Goal: Connect with others: Connect with others

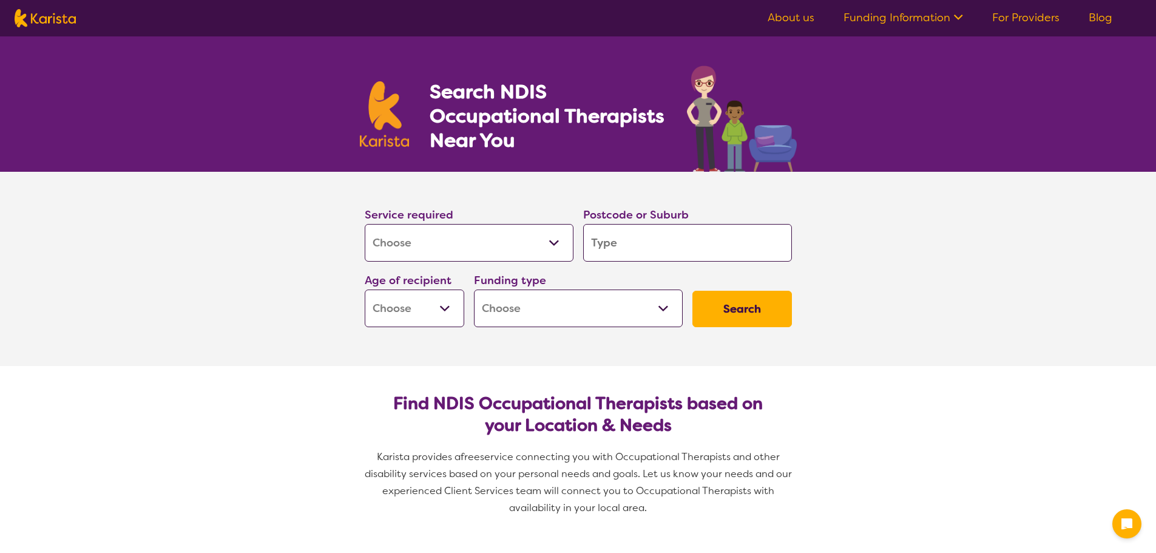
select select "[MEDICAL_DATA]"
click at [653, 249] on input "search" at bounding box center [687, 243] width 209 height 38
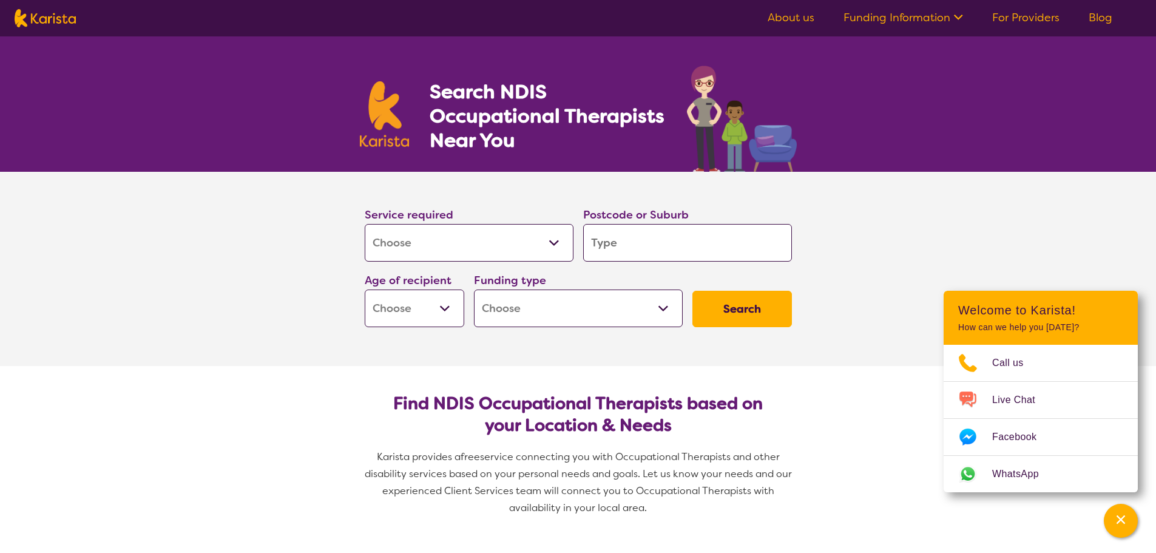
click at [637, 256] on input "search" at bounding box center [687, 243] width 209 height 38
type input "G"
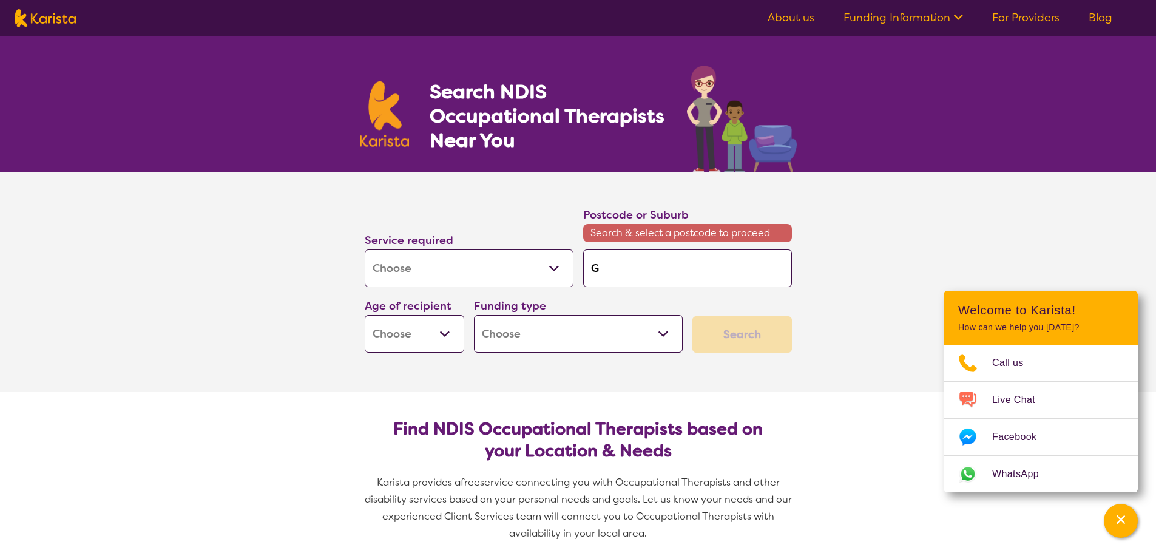
type input "Gu"
type input "Gui"
type input "Guil"
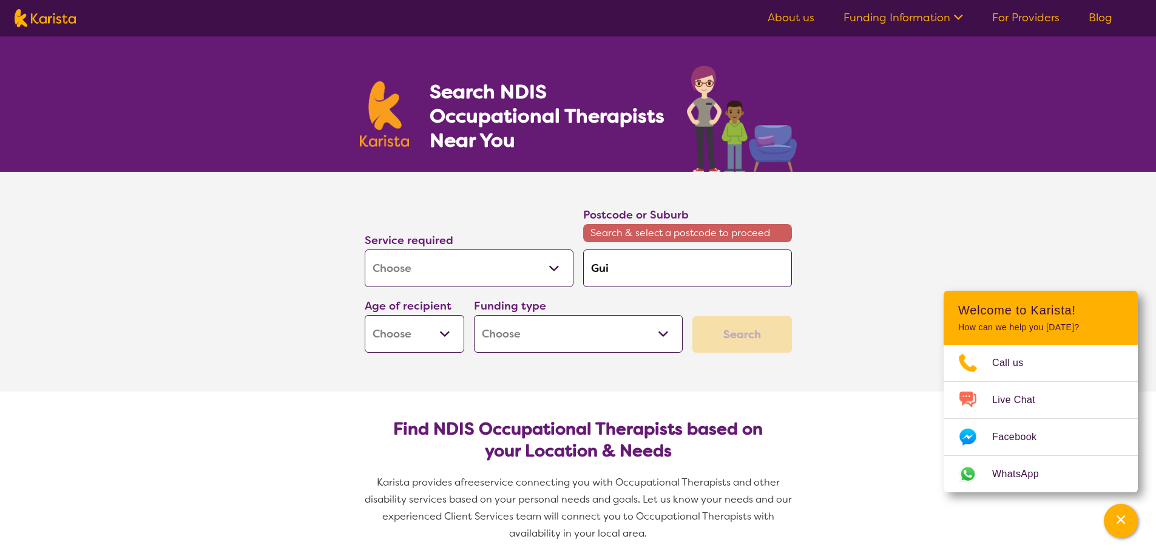
type input "Guil"
type input "Guilf"
type input "Guilfo"
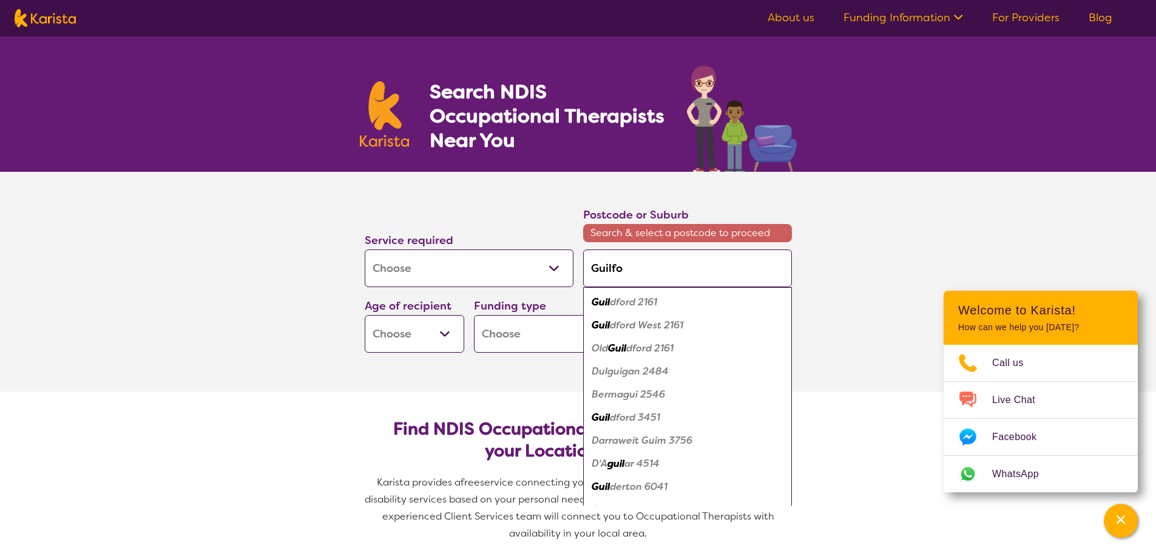
type input "Guilfor"
type input "Guilford"
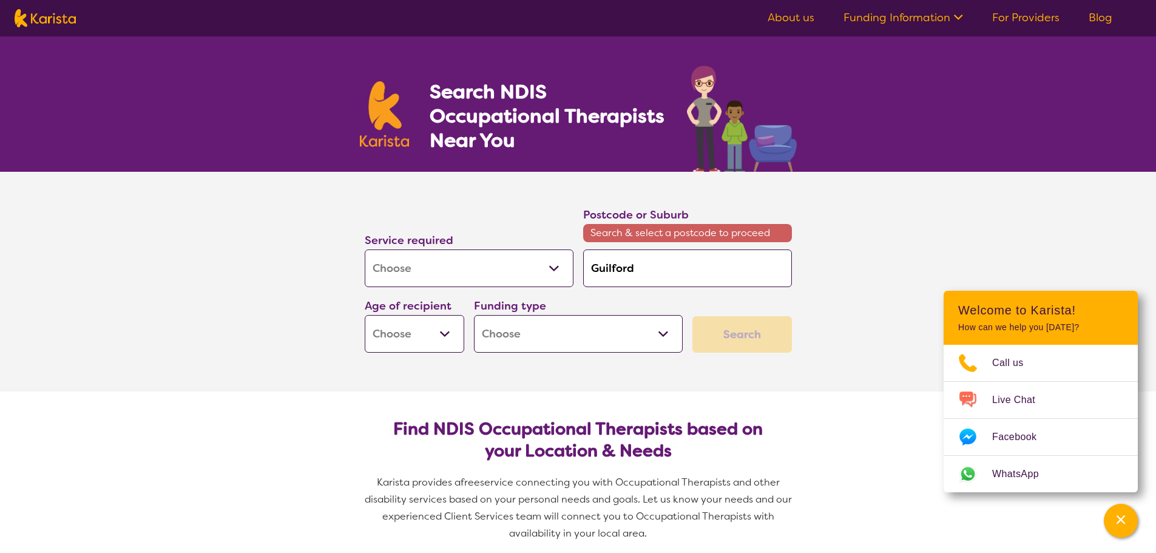
type input "Guilford"
click at [549, 325] on select "Home Care Package (HCP) National Disability Insurance Scheme (NDIS) I don't know" at bounding box center [578, 334] width 209 height 38
click at [427, 342] on select "Early Childhood - 0 to 9 Child - 10 to 11 Adolescent - 12 to 17 Adult - 18 to 6…" at bounding box center [415, 334] width 100 height 38
select select "EC"
click at [365, 315] on select "Early Childhood - 0 to 9 Child - 10 to 11 Adolescent - 12 to 17 Adult - 18 to 6…" at bounding box center [415, 334] width 100 height 38
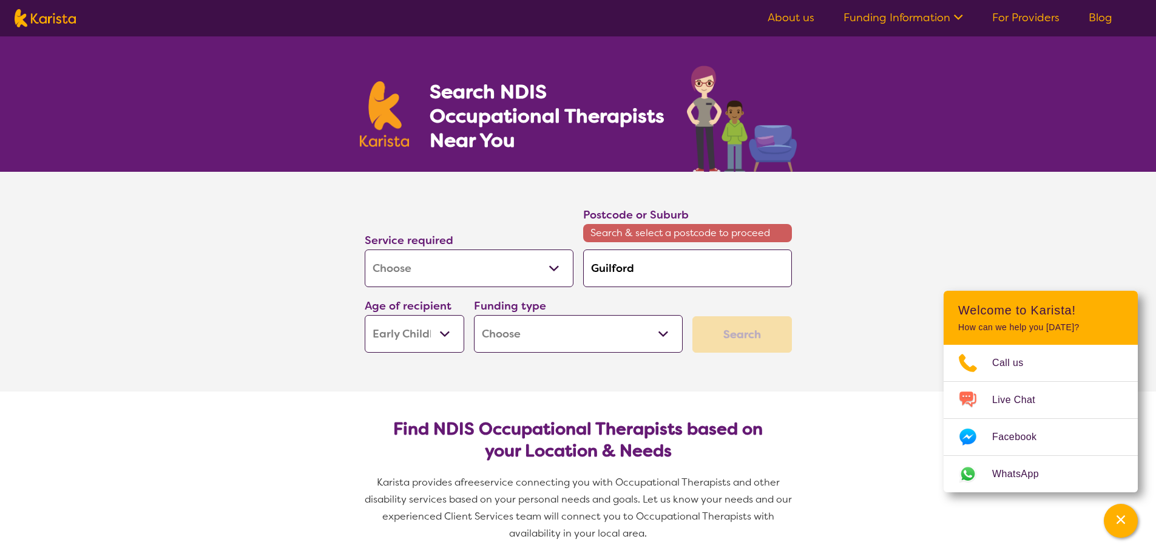
select select "EC"
click at [609, 329] on select "Home Care Package (HCP) National Disability Insurance Scheme (NDIS) I don't know" at bounding box center [578, 334] width 209 height 38
select select "i-don-t-know"
click at [474, 315] on select "Home Care Package (HCP) National Disability Insurance Scheme (NDIS) I don't know" at bounding box center [578, 334] width 209 height 38
select select "i-don-t-know"
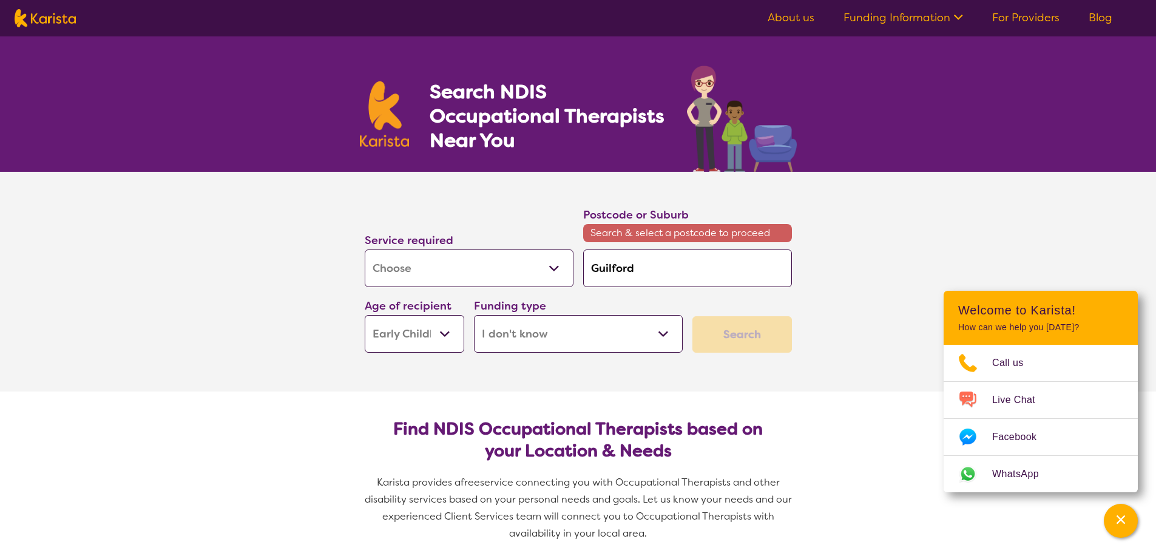
click at [757, 350] on div "Search" at bounding box center [742, 334] width 100 height 36
click at [745, 337] on div "Search" at bounding box center [742, 334] width 100 height 36
click at [674, 275] on input "Guilford" at bounding box center [687, 268] width 209 height 38
type input "Guilfor"
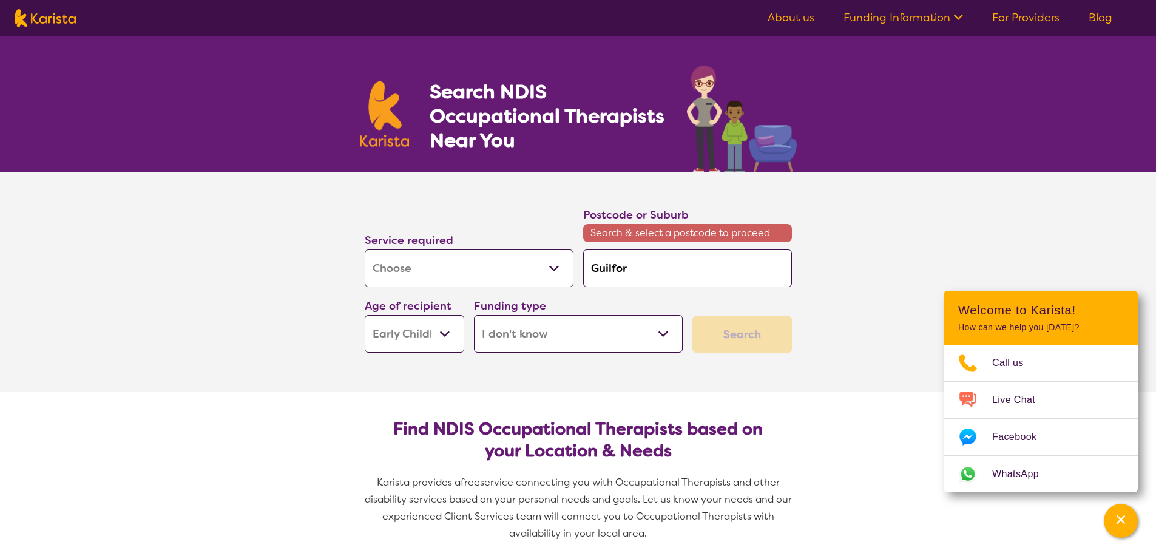
type input "Guilfo"
type input "Guilf"
type input "Guil"
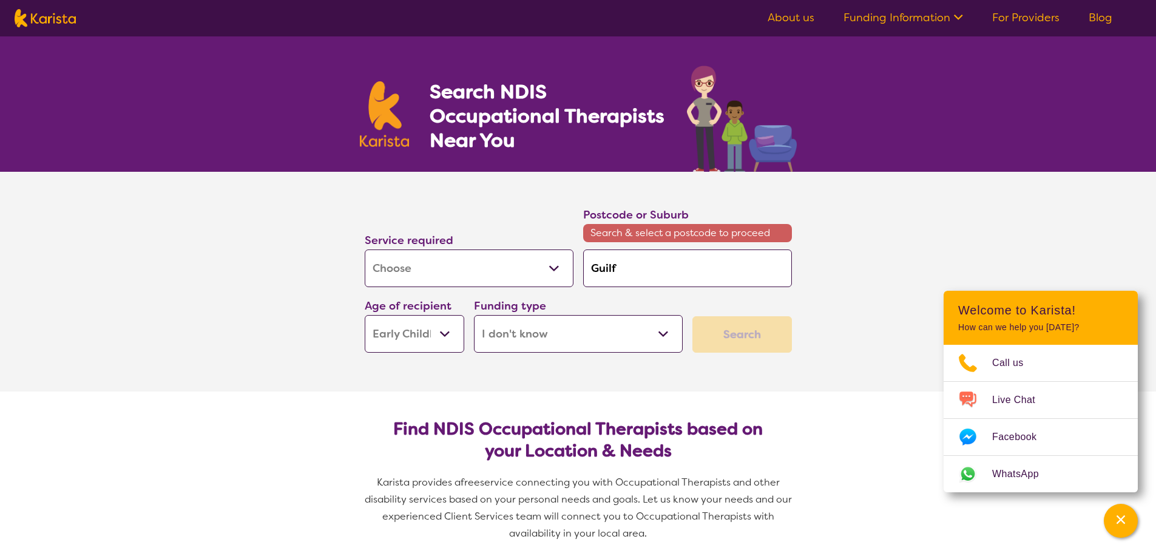
type input "Guil"
type input "Gui"
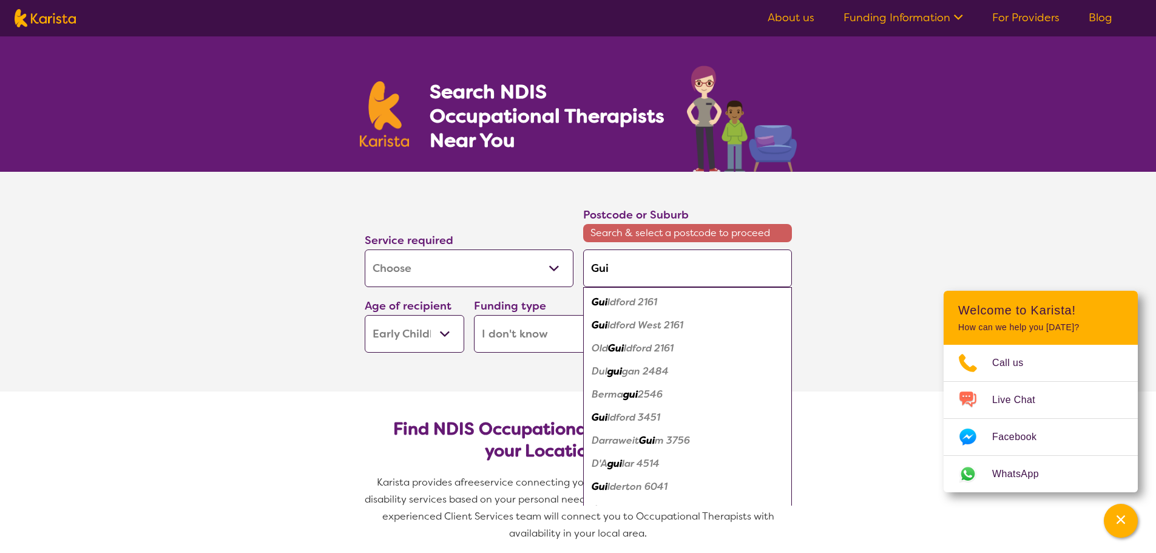
click at [599, 301] on em "Gui" at bounding box center [600, 302] width 16 height 13
type input "2161"
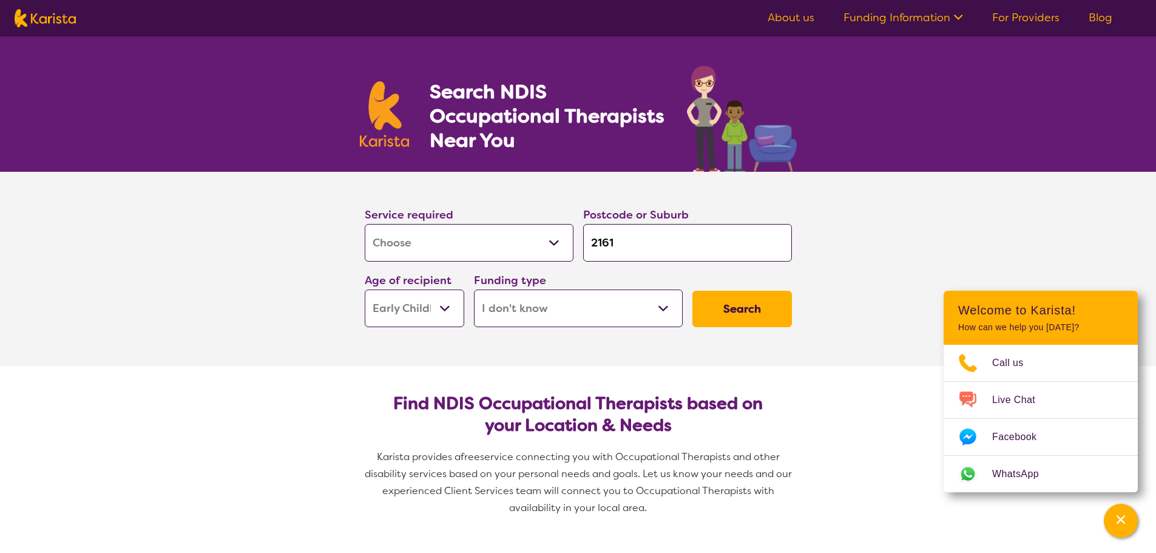
click at [599, 301] on select "Home Care Package (HCP) National Disability Insurance Scheme (NDIS) I don't know" at bounding box center [578, 308] width 209 height 38
click at [746, 314] on button "Search" at bounding box center [742, 309] width 100 height 36
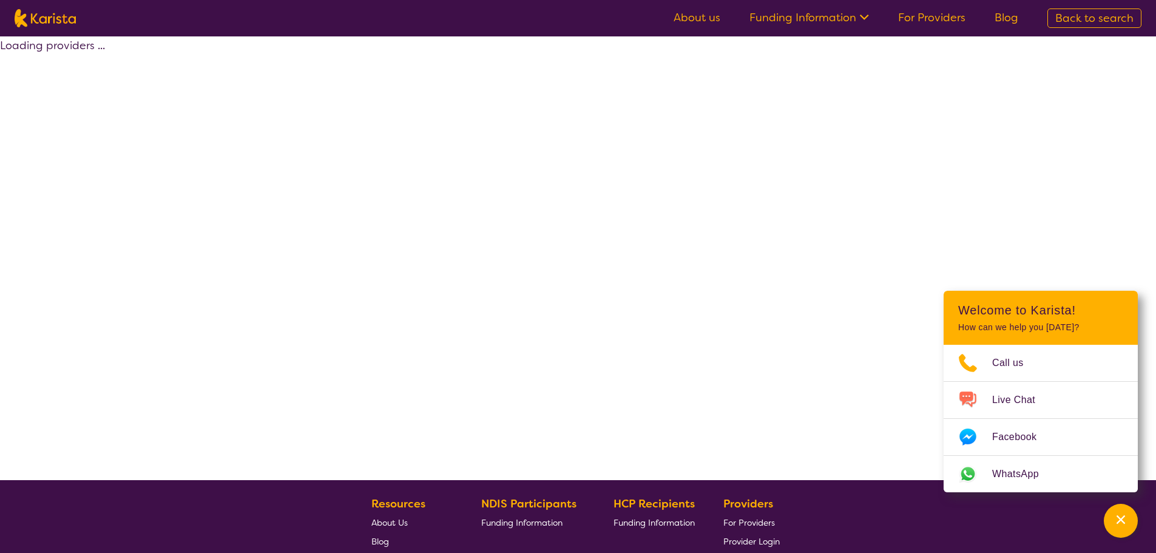
select select "[MEDICAL_DATA]"
select select "EC"
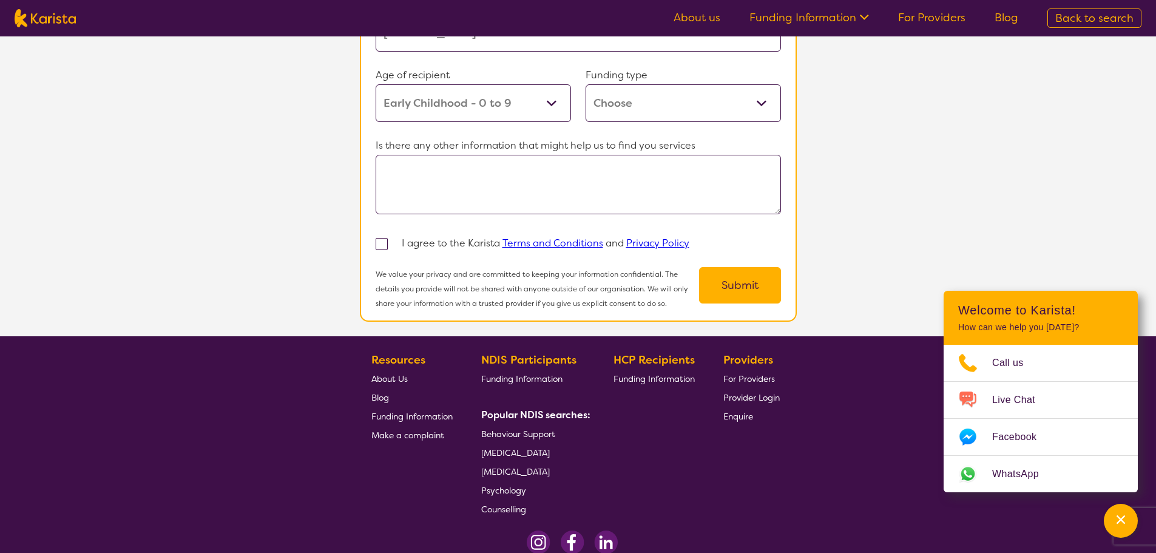
scroll to position [1246, 0]
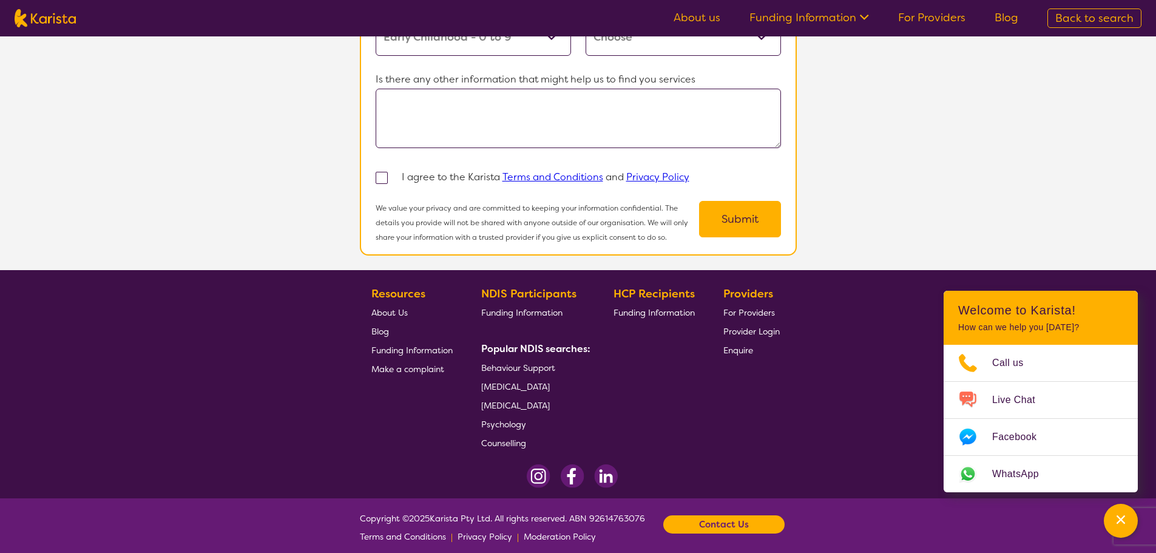
select select "[MEDICAL_DATA]"
select select "EC"
select select "i-don-t-know"
select select "[MEDICAL_DATA]"
select select "EC"
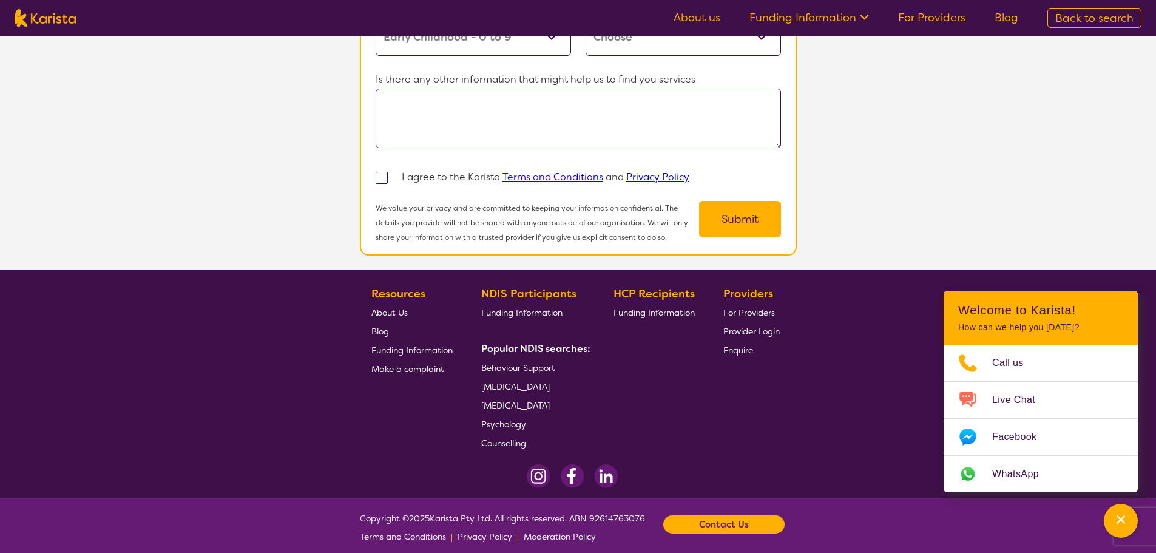
select select "i-don-t-know"
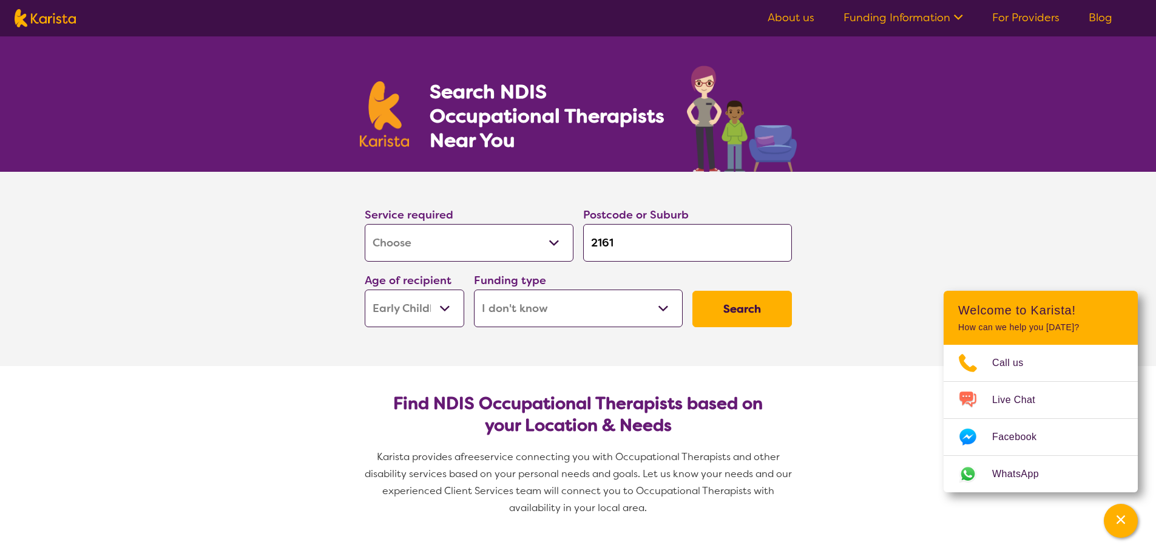
click at [547, 306] on select "Home Care Package (HCP) National Disability Insurance Scheme (NDIS) I don't know" at bounding box center [578, 308] width 209 height 38
select select "NDIS"
click at [474, 289] on select "Home Care Package (HCP) National Disability Insurance Scheme (NDIS) I don't know" at bounding box center [578, 308] width 209 height 38
select select "NDIS"
click at [757, 323] on button "Search" at bounding box center [742, 309] width 100 height 36
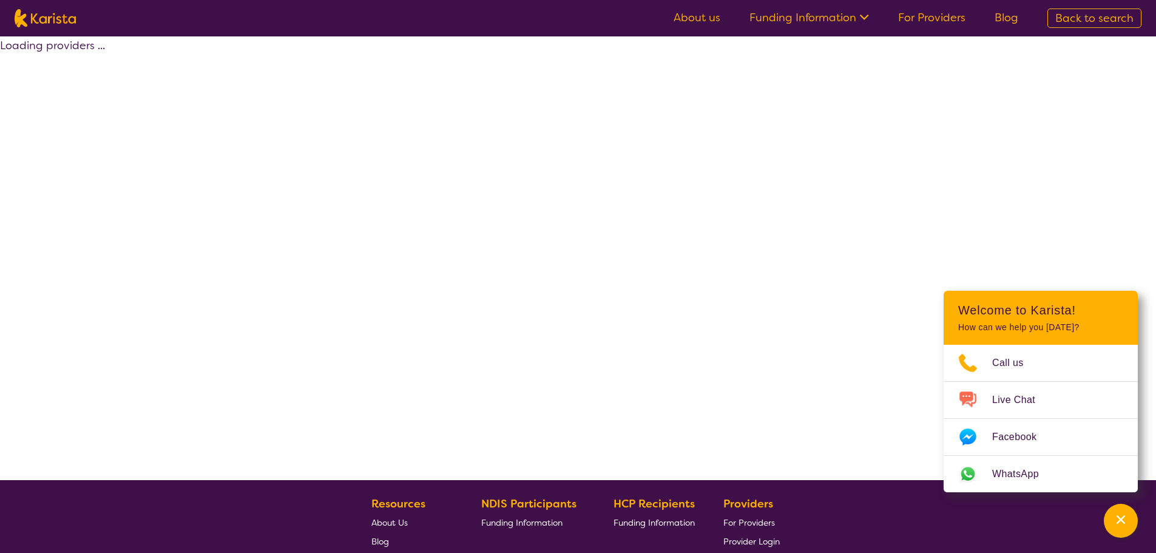
select select "by_score"
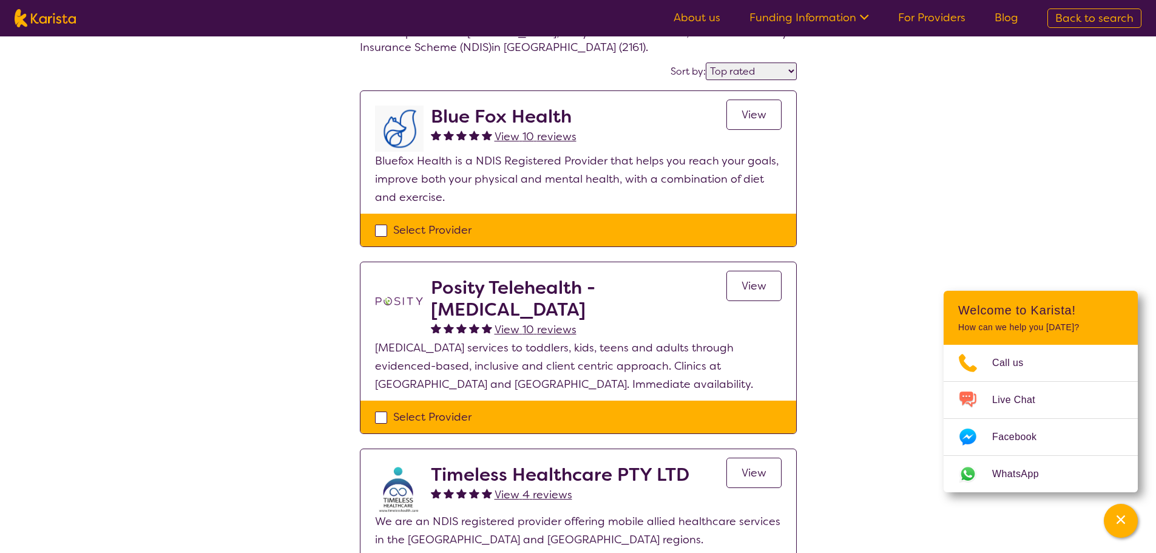
scroll to position [44, 0]
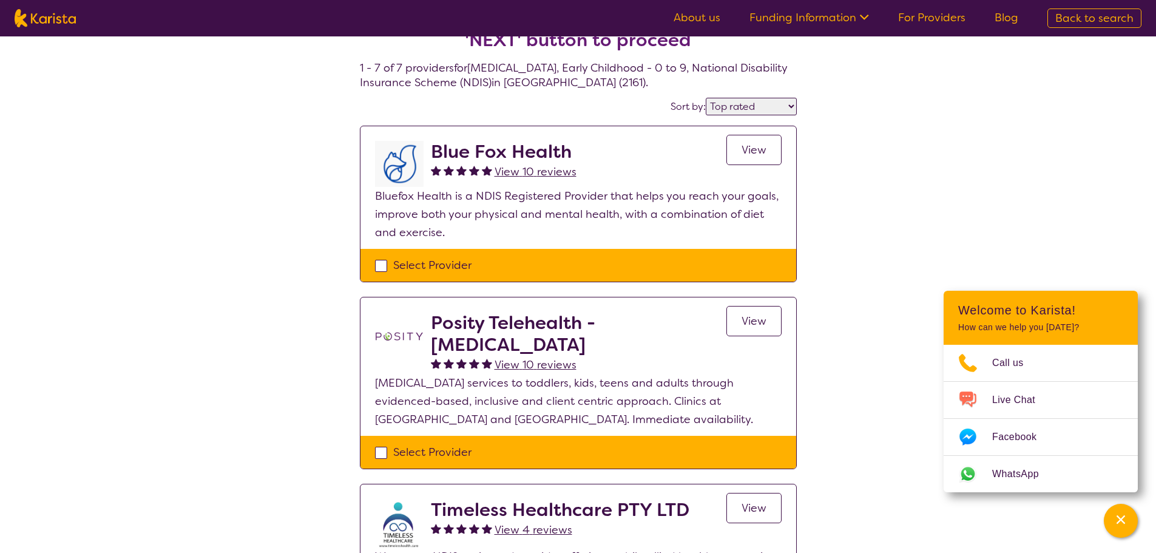
click at [754, 156] on span "View" at bounding box center [754, 150] width 25 height 15
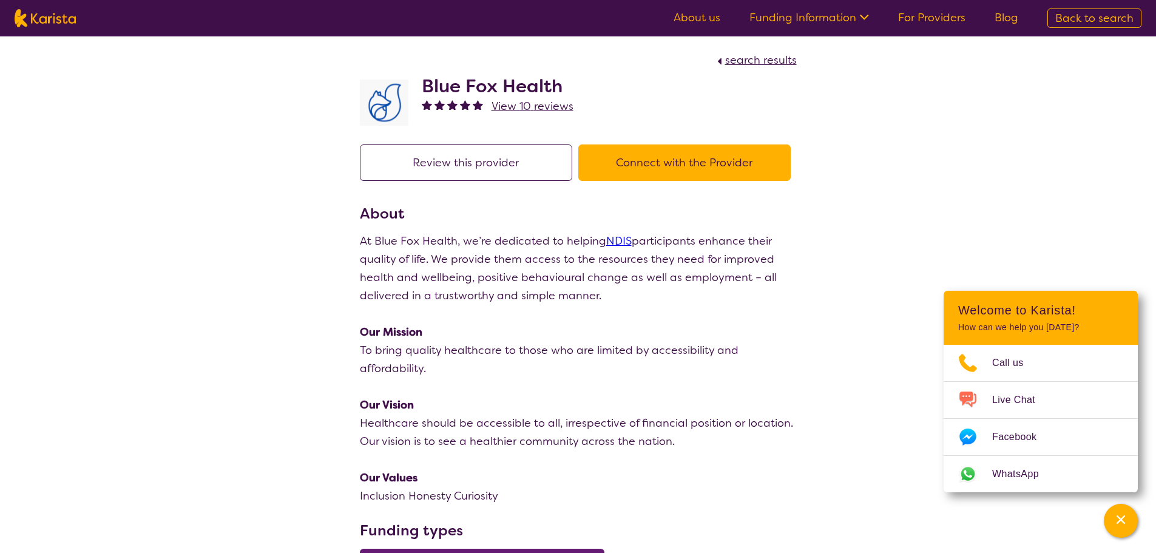
click at [627, 164] on button "Connect with the Provider" at bounding box center [684, 162] width 212 height 36
